Goal: Task Accomplishment & Management: Complete application form

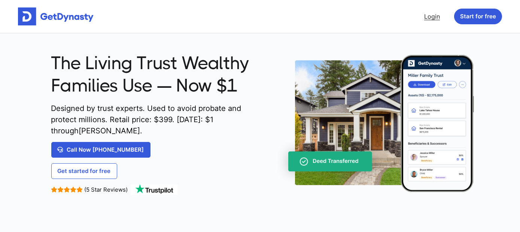
click at [435, 16] on link "Login" at bounding box center [432, 16] width 22 height 15
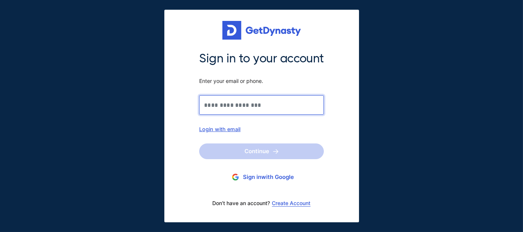
click at [276, 98] on input "Sign in to your account Enter your email or phone." at bounding box center [261, 104] width 125 height 19
click at [222, 128] on div "Login with email" at bounding box center [261, 129] width 125 height 6
click at [247, 107] on input "Sign in to your account Enter your email or phone." at bounding box center [261, 104] width 125 height 19
type input "**********"
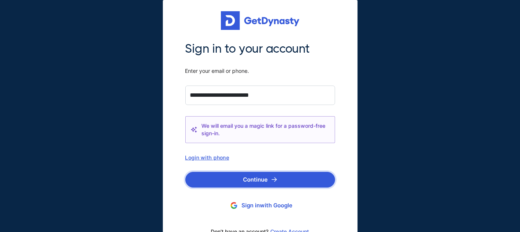
click at [253, 179] on button "Continue" at bounding box center [260, 180] width 150 height 16
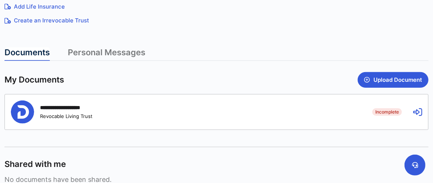
scroll to position [187, 0]
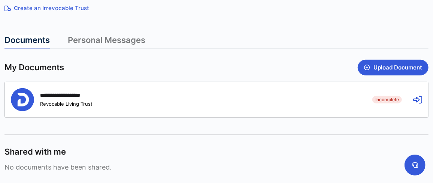
click at [74, 96] on div "**********" at bounding box center [67, 95] width 55 height 7
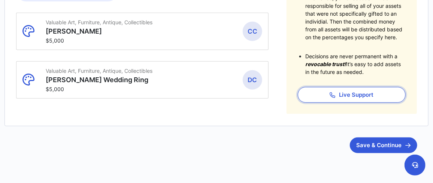
scroll to position [203, 0]
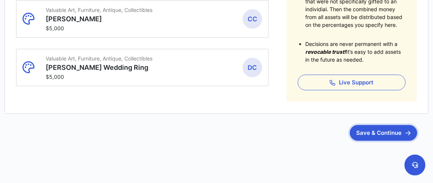
click at [382, 136] on button "Save & Continue" at bounding box center [383, 133] width 67 height 16
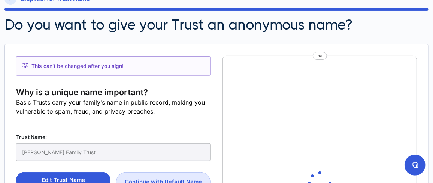
scroll to position [25, 0]
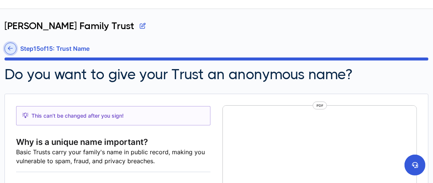
click at [11, 49] on icon at bounding box center [10, 49] width 5 height 6
click at [11, 49] on div "Step 15 of 15 : Trust Name" at bounding box center [216, 50] width 424 height 15
click at [11, 49] on section "[PERSON_NAME] Family Trust Step 15 of 15 : Trust Name Do you want to give your …" at bounding box center [216, 51] width 424 height 63
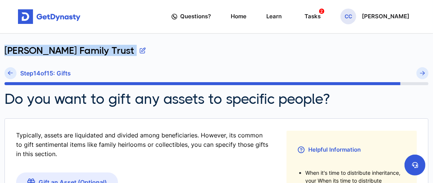
click at [11, 49] on div "[PERSON_NAME] Family Trust" at bounding box center [216, 56] width 424 height 22
click at [11, 48] on div "[PERSON_NAME] Family Trust" at bounding box center [216, 56] width 424 height 22
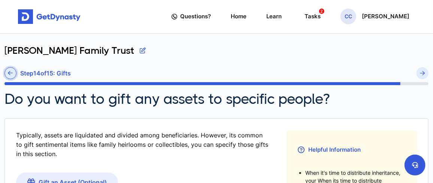
click at [10, 74] on icon at bounding box center [10, 73] width 5 height 6
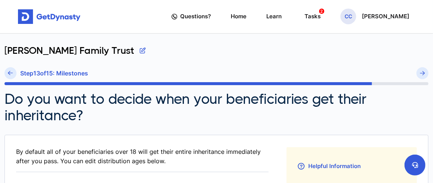
scroll to position [50, 0]
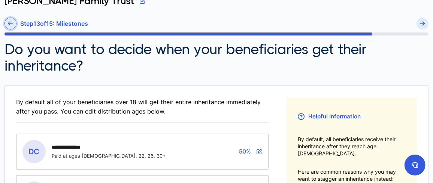
click at [11, 22] on icon at bounding box center [10, 24] width 5 height 6
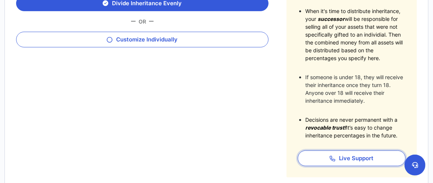
scroll to position [224, 0]
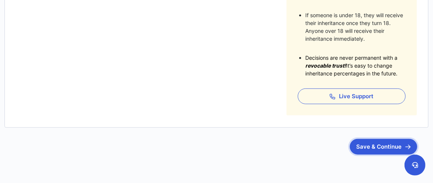
click at [375, 140] on button "Save & Continue" at bounding box center [383, 147] width 67 height 16
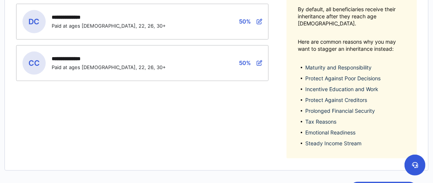
scroll to position [230, 0]
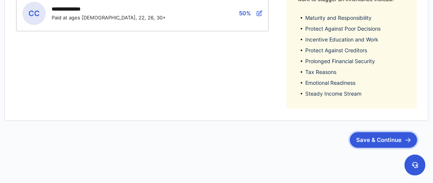
click at [374, 132] on button "Save & Continue" at bounding box center [383, 140] width 67 height 16
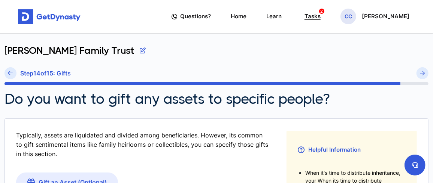
click at [315, 12] on div "Tasks 2" at bounding box center [312, 16] width 16 height 13
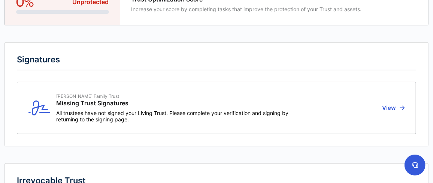
scroll to position [112, 0]
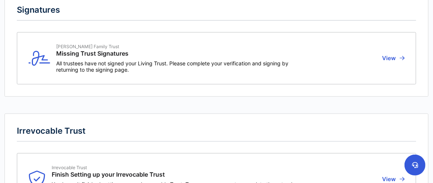
click at [229, 66] on span "All trustees have not signed your Living Trust. Please complete your verificati…" at bounding box center [173, 66] width 234 height 13
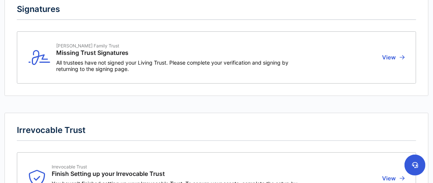
scroll to position [38, 0]
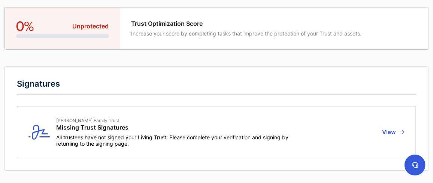
click at [391, 131] on button "View" at bounding box center [392, 132] width 25 height 29
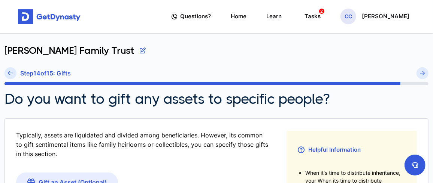
scroll to position [62, 0]
